Goal: Entertainment & Leisure: Consume media (video, audio)

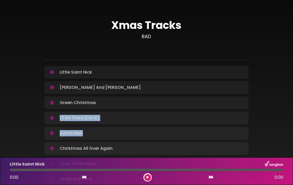
drag, startPoint x: 259, startPoint y: 139, endPoint x: 254, endPoint y: 114, distance: 26.3
click at [254, 114] on div "Xmas Tracks BAD" at bounding box center [146, 153] width 252 height 295
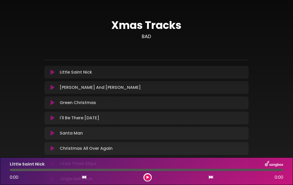
click at [38, 49] on div "Xmas Tracks BAD" at bounding box center [146, 153] width 252 height 295
click at [53, 118] on icon at bounding box center [52, 117] width 4 height 5
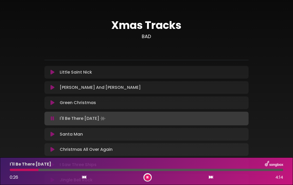
scroll to position [169, 0]
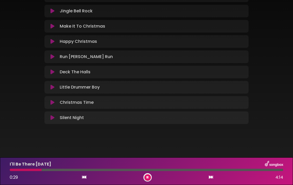
click at [147, 177] on icon at bounding box center [147, 177] width 2 height 3
drag, startPoint x: 40, startPoint y: 171, endPoint x: 23, endPoint y: 173, distance: 17.2
click at [23, 173] on div "I'll Be There [DATE] 0:29 4:14" at bounding box center [147, 171] width 280 height 21
click at [149, 178] on button at bounding box center [147, 177] width 7 height 7
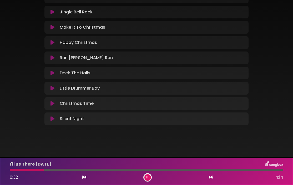
click at [84, 178] on icon at bounding box center [84, 177] width 4 height 4
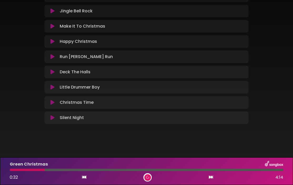
click at [212, 177] on icon at bounding box center [211, 177] width 4 height 4
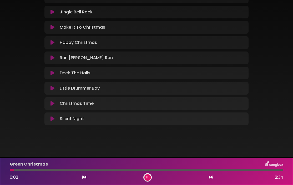
click at [211, 177] on icon at bounding box center [211, 177] width 4 height 4
click at [104, 171] on div "I'll Be There [DATE] 1:44 4:14" at bounding box center [147, 171] width 280 height 21
click at [104, 171] on div "I'll Be There [DATE] 1:45 4:14" at bounding box center [147, 171] width 280 height 21
click at [105, 170] on div at bounding box center [67, 170] width 115 height 2
click at [105, 170] on div at bounding box center [57, 170] width 95 height 2
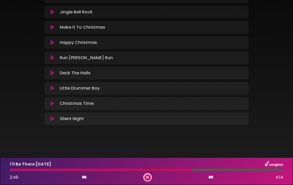
click at [168, 170] on div at bounding box center [101, 170] width 182 height 2
click at [168, 170] on div at bounding box center [100, 170] width 181 height 2
click at [53, 11] on icon at bounding box center [52, 11] width 4 height 5
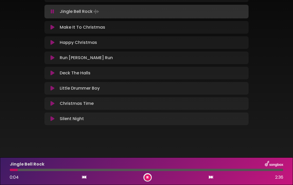
click at [53, 11] on icon at bounding box center [52, 11] width 3 height 5
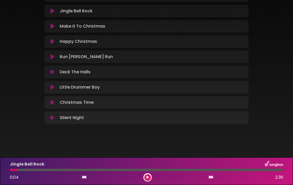
click at [53, 11] on icon at bounding box center [52, 10] width 4 height 5
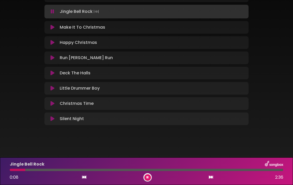
click at [11, 171] on div "Jingle Bell Rock 0:08 2:36" at bounding box center [147, 171] width 280 height 21
click at [11, 170] on div at bounding box center [19, 170] width 18 height 2
click at [11, 170] on div at bounding box center [19, 170] width 19 height 2
click at [11, 170] on div at bounding box center [10, 170] width 1 height 2
click at [147, 176] on icon at bounding box center [147, 178] width 3 height 4
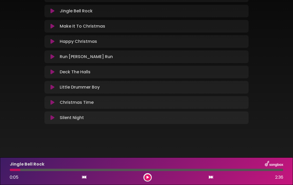
click at [11, 171] on div at bounding box center [15, 170] width 11 height 2
click at [11, 168] on div "Jingle Bell Rock 0:05 2:36" at bounding box center [147, 171] width 280 height 21
click at [148, 179] on button at bounding box center [147, 177] width 7 height 7
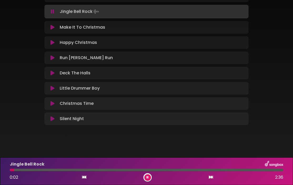
click at [11, 171] on div at bounding box center [12, 170] width 4 height 2
click at [85, 176] on icon at bounding box center [84, 177] width 4 height 4
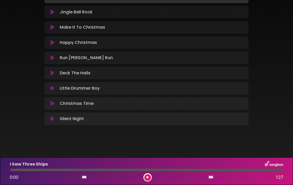
click at [211, 178] on icon at bounding box center [211, 177] width 4 height 4
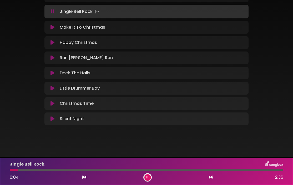
click at [146, 174] on div at bounding box center [147, 177] width 8 height 8
click at [147, 176] on icon at bounding box center [147, 177] width 3 height 3
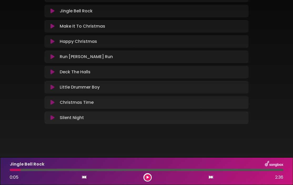
click at [84, 179] on icon at bounding box center [84, 177] width 4 height 4
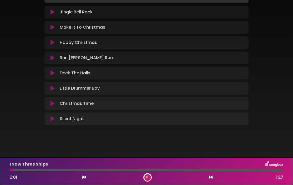
click at [211, 178] on icon at bounding box center [211, 177] width 4 height 4
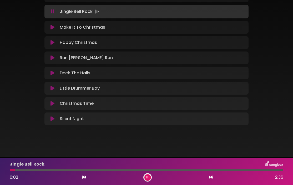
click at [148, 178] on icon at bounding box center [147, 177] width 3 height 3
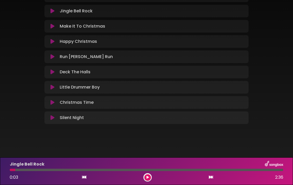
click at [85, 180] on button at bounding box center [84, 177] width 5 height 7
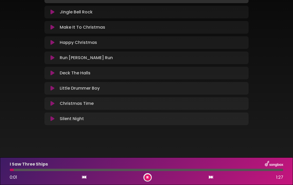
click at [211, 177] on icon at bounding box center [211, 177] width 4 height 4
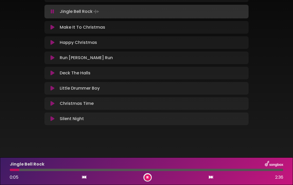
click at [148, 179] on icon at bounding box center [147, 177] width 2 height 3
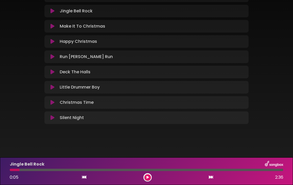
click at [85, 179] on icon at bounding box center [84, 177] width 4 height 4
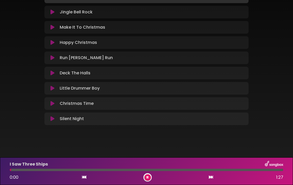
click at [210, 178] on icon at bounding box center [211, 177] width 4 height 4
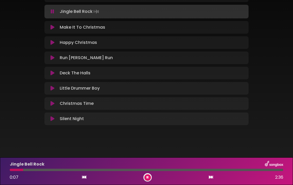
click at [83, 179] on icon at bounding box center [84, 177] width 4 height 4
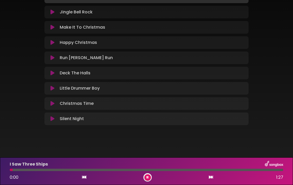
click at [209, 178] on icon at bounding box center [211, 177] width 4 height 4
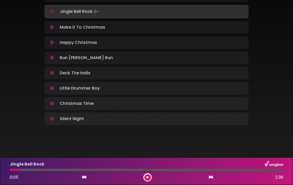
click at [149, 177] on button at bounding box center [147, 177] width 7 height 7
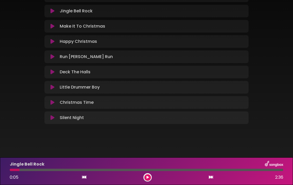
click at [85, 179] on icon at bounding box center [84, 177] width 4 height 4
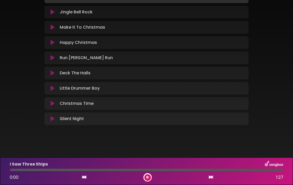
click at [212, 176] on icon at bounding box center [211, 177] width 4 height 4
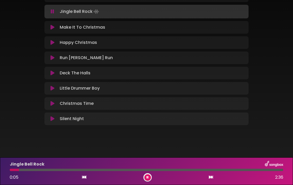
click at [147, 176] on icon at bounding box center [147, 178] width 3 height 4
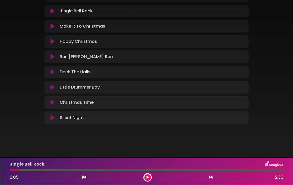
click at [85, 177] on icon at bounding box center [84, 177] width 4 height 4
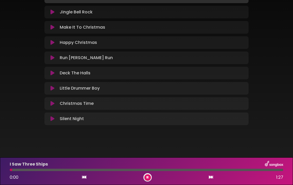
click at [211, 178] on icon at bounding box center [211, 177] width 4 height 4
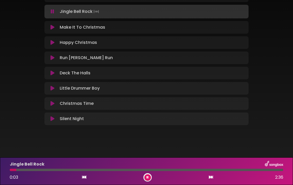
click at [147, 176] on icon at bounding box center [147, 178] width 3 height 4
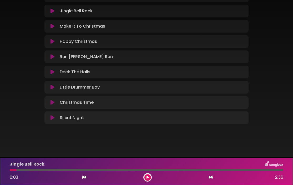
click at [86, 180] on button at bounding box center [84, 177] width 5 height 7
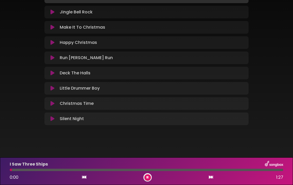
click at [210, 177] on icon at bounding box center [211, 177] width 4 height 4
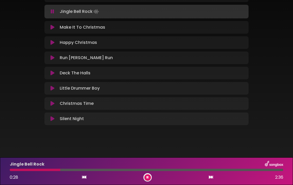
click at [84, 177] on icon at bounding box center [84, 177] width 4 height 4
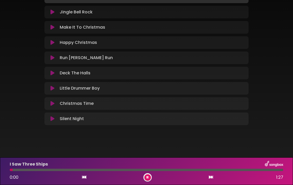
click at [210, 176] on icon at bounding box center [211, 177] width 4 height 4
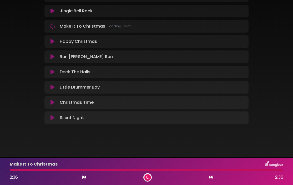
click at [84, 179] on icon at bounding box center [84, 177] width 4 height 4
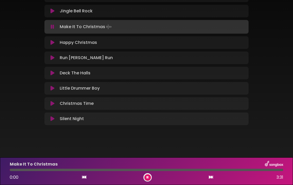
click at [270, 170] on div at bounding box center [146, 170] width 273 height 2
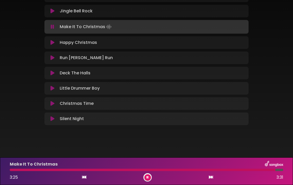
click at [84, 177] on icon at bounding box center [84, 177] width 4 height 4
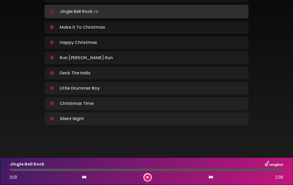
click at [274, 169] on div at bounding box center [146, 170] width 273 height 2
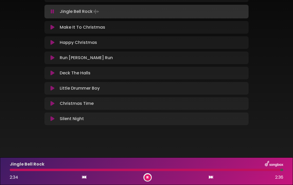
click at [268, 170] on div at bounding box center [145, 170] width 270 height 2
click at [260, 170] on div at bounding box center [140, 170] width 261 height 2
click at [149, 179] on button at bounding box center [147, 177] width 7 height 7
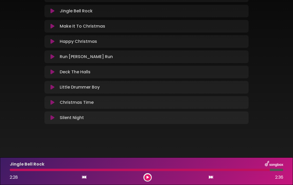
click at [263, 170] on div at bounding box center [140, 170] width 260 height 2
click at [261, 171] on div "Jingle Bell Rock 2:28 2:36" at bounding box center [147, 171] width 280 height 21
click at [259, 169] on div at bounding box center [140, 170] width 260 height 2
click at [150, 178] on button at bounding box center [147, 177] width 7 height 7
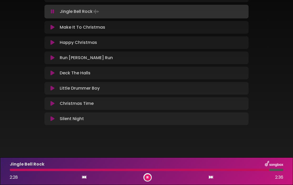
click at [148, 176] on icon at bounding box center [147, 177] width 3 height 3
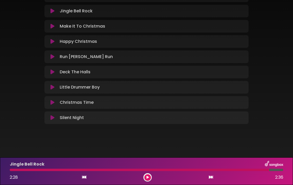
click at [148, 176] on icon at bounding box center [147, 177] width 3 height 3
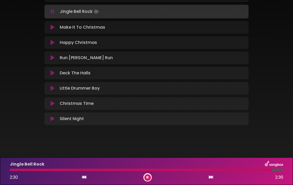
click at [259, 171] on div at bounding box center [141, 170] width 262 height 2
click at [147, 178] on icon at bounding box center [147, 178] width 3 height 4
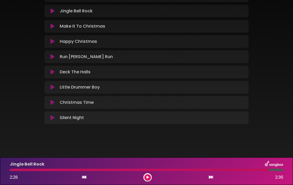
click at [147, 178] on icon at bounding box center [147, 178] width 3 height 4
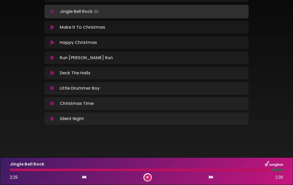
click at [256, 170] on div at bounding box center [140, 170] width 261 height 2
click at [261, 171] on div at bounding box center [141, 170] width 263 height 2
click at [146, 178] on icon at bounding box center [147, 177] width 2 height 3
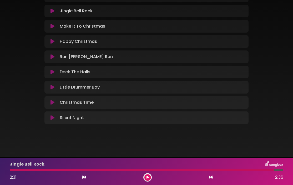
click at [262, 169] on div at bounding box center [142, 170] width 264 height 2
click at [147, 177] on icon at bounding box center [147, 177] width 3 height 3
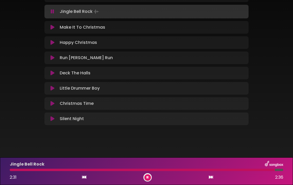
click at [253, 171] on div "Jingle Bell Rock 2:31 2:36" at bounding box center [147, 171] width 280 height 21
click at [260, 171] on div "Jingle Bell Rock 2:33 2:36" at bounding box center [147, 171] width 280 height 21
click at [260, 171] on div "Jingle Bell Rock 2:34 2:36" at bounding box center [147, 171] width 280 height 21
click at [147, 176] on icon at bounding box center [147, 178] width 3 height 4
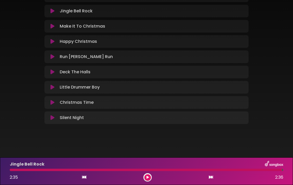
click at [266, 170] on div at bounding box center [146, 170] width 272 height 2
click at [149, 179] on button at bounding box center [147, 177] width 7 height 7
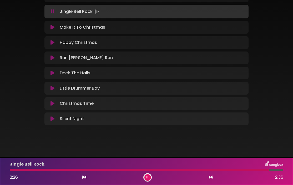
click at [257, 170] on div at bounding box center [139, 170] width 259 height 2
click at [255, 171] on div at bounding box center [141, 170] width 263 height 2
click at [147, 175] on button at bounding box center [147, 177] width 7 height 7
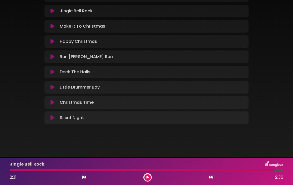
click at [147, 175] on button at bounding box center [147, 177] width 7 height 7
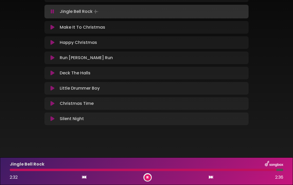
click at [262, 170] on div at bounding box center [143, 170] width 267 height 2
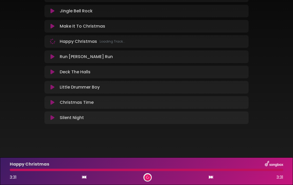
click at [85, 178] on icon at bounding box center [84, 177] width 4 height 4
click at [83, 176] on icon at bounding box center [84, 177] width 4 height 4
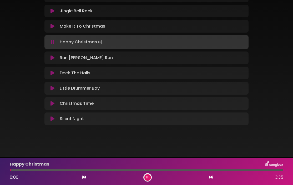
click at [83, 176] on icon at bounding box center [84, 177] width 4 height 4
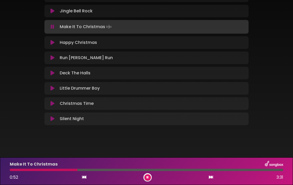
click at [148, 178] on icon at bounding box center [147, 178] width 3 height 4
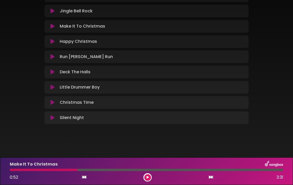
click at [85, 179] on icon at bounding box center [84, 177] width 4 height 4
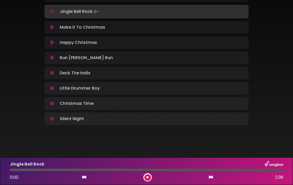
click at [211, 178] on icon at bounding box center [211, 177] width 4 height 4
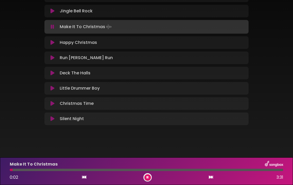
click at [149, 180] on button at bounding box center [147, 177] width 7 height 7
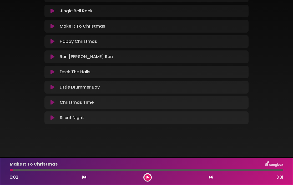
click at [148, 177] on icon at bounding box center [147, 177] width 3 height 3
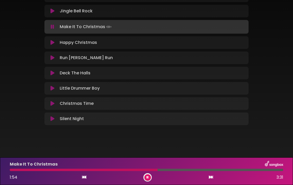
click at [88, 171] on div at bounding box center [84, 170] width 148 height 2
click at [83, 177] on icon at bounding box center [84, 177] width 4 height 4
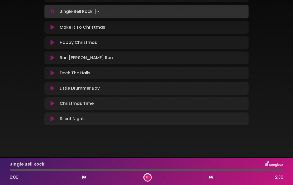
click at [208, 178] on div "0:00 2:36" at bounding box center [147, 177] width 280 height 8
click at [210, 177] on icon at bounding box center [211, 177] width 4 height 4
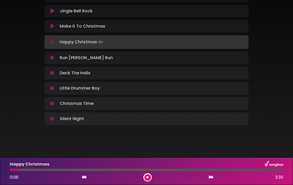
click at [149, 179] on button at bounding box center [147, 177] width 7 height 7
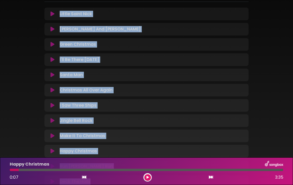
scroll to position [0, 0]
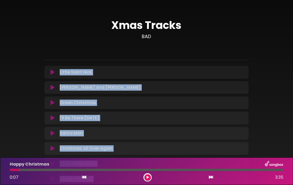
drag, startPoint x: 88, startPoint y: 77, endPoint x: 101, endPoint y: 68, distance: 16.1
click at [101, 68] on div "Little Saint Nick Loading Track... Name" at bounding box center [146, 179] width 204 height 226
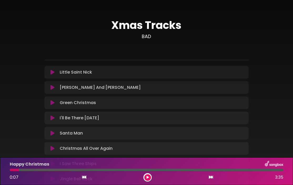
click at [71, 57] on div "Xmas Tracks BAD ×" at bounding box center [146, 157] width 210 height 276
click at [52, 103] on icon at bounding box center [52, 103] width 5 height 6
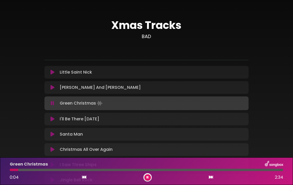
click at [145, 178] on button at bounding box center [147, 177] width 7 height 7
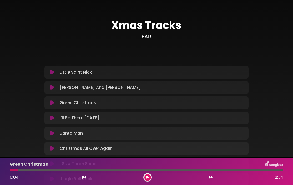
click at [145, 178] on button at bounding box center [147, 177] width 7 height 7
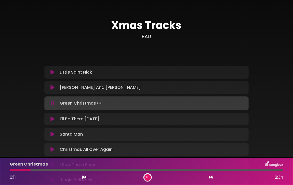
click at [149, 176] on button at bounding box center [147, 177] width 7 height 7
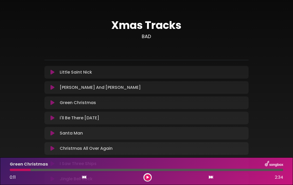
click at [85, 175] on icon at bounding box center [84, 177] width 4 height 4
click at [209, 177] on icon at bounding box center [211, 177] width 4 height 4
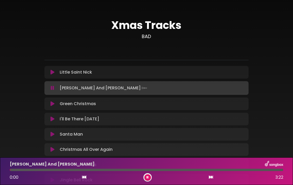
click at [211, 177] on icon at bounding box center [211, 177] width 4 height 4
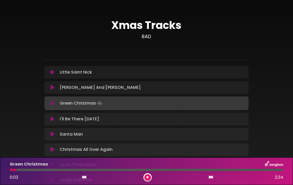
click at [148, 178] on icon at bounding box center [147, 178] width 3 height 4
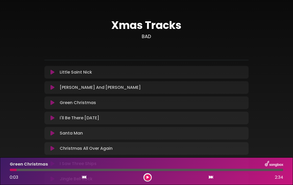
click at [148, 178] on icon at bounding box center [147, 177] width 3 height 3
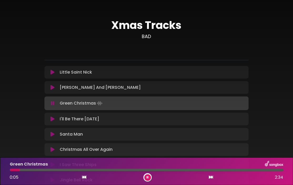
click at [84, 177] on icon at bounding box center [84, 177] width 4 height 4
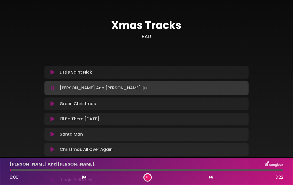
click at [210, 178] on icon at bounding box center [211, 177] width 4 height 4
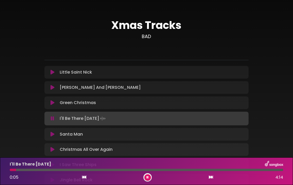
click at [148, 178] on icon at bounding box center [147, 177] width 3 height 3
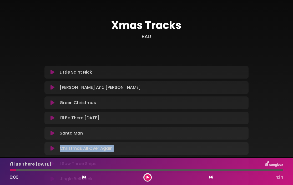
drag, startPoint x: 88, startPoint y: 141, endPoint x: 87, endPoint y: 156, distance: 15.0
click at [87, 156] on div "Little Saint Nick Loading Track... Name" at bounding box center [146, 179] width 204 height 226
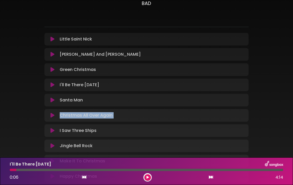
scroll to position [34, 0]
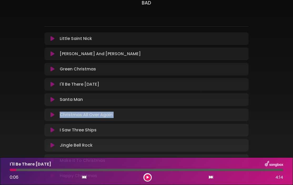
click at [52, 130] on icon at bounding box center [52, 129] width 4 height 5
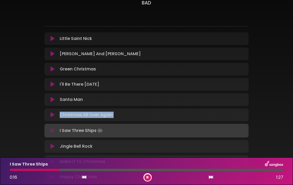
click at [83, 177] on icon at bounding box center [84, 177] width 4 height 4
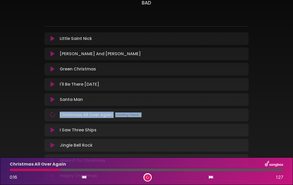
click at [211, 177] on icon at bounding box center [211, 177] width 4 height 4
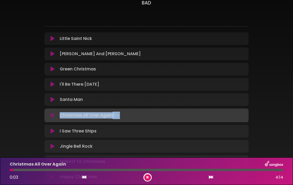
click at [84, 177] on icon at bounding box center [84, 177] width 4 height 4
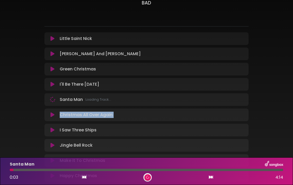
click at [84, 177] on icon at bounding box center [84, 177] width 4 height 4
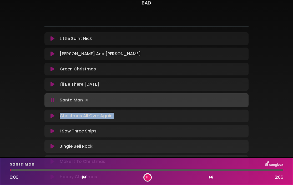
click at [54, 131] on icon at bounding box center [52, 131] width 4 height 5
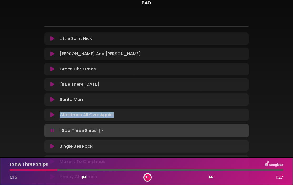
click at [146, 178] on button at bounding box center [147, 177] width 7 height 7
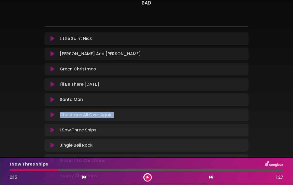
click at [85, 177] on icon at bounding box center [84, 177] width 4 height 4
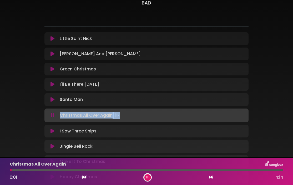
click at [210, 177] on icon at bounding box center [211, 177] width 4 height 4
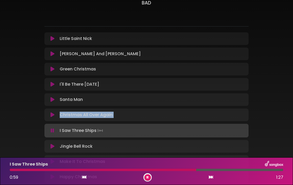
click at [148, 176] on icon at bounding box center [147, 177] width 3 height 3
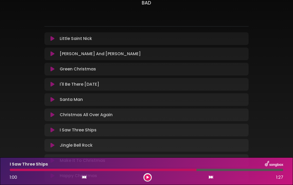
click at [149, 171] on div at bounding box center [103, 170] width 187 height 2
click at [147, 176] on icon at bounding box center [147, 177] width 3 height 3
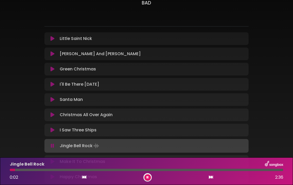
click at [211, 179] on icon at bounding box center [211, 177] width 4 height 4
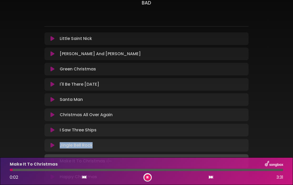
drag, startPoint x: 129, startPoint y: 144, endPoint x: 130, endPoint y: 131, distance: 12.5
click at [130, 131] on div "Little Saint Nick Loading Track... Name" at bounding box center [146, 145] width 204 height 227
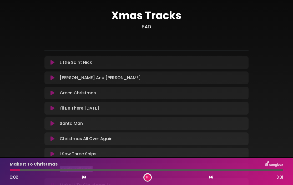
scroll to position [7, 0]
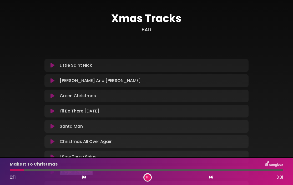
click at [147, 177] on icon at bounding box center [147, 178] width 3 height 4
drag, startPoint x: 39, startPoint y: 144, endPoint x: 128, endPoint y: 129, distance: 90.6
click at [128, 129] on div "Xmas Tracks BAD" at bounding box center [146, 146] width 252 height 295
drag, startPoint x: 237, startPoint y: 134, endPoint x: 233, endPoint y: 133, distance: 4.1
click at [233, 133] on div "Little Saint Nick Loading Track... Name" at bounding box center [146, 172] width 204 height 226
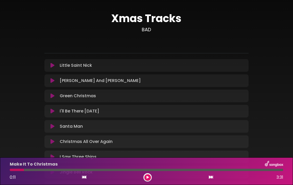
click at [257, 144] on div "Xmas Tracks BAD" at bounding box center [146, 146] width 252 height 295
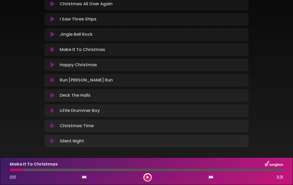
scroll to position [145, 0]
click at [53, 127] on icon at bounding box center [52, 125] width 4 height 5
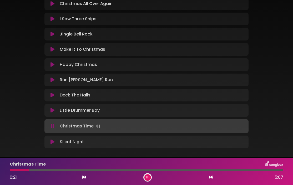
scroll to position [169, 0]
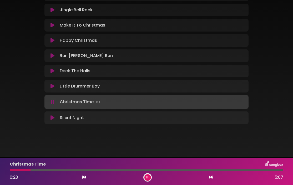
click at [147, 178] on icon at bounding box center [147, 177] width 3 height 3
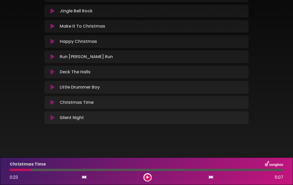
scroll to position [168, 0]
